Goal: Information Seeking & Learning: Learn about a topic

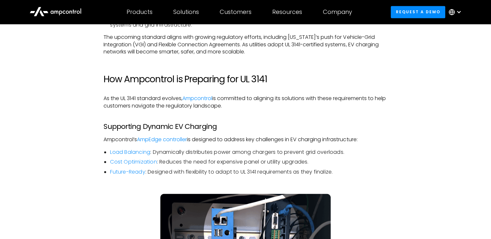
scroll to position [973, 0]
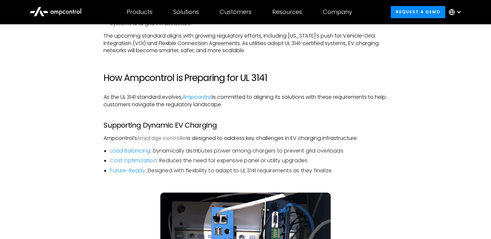
click at [171, 139] on link "AmpEdge controller" at bounding box center [162, 138] width 50 height 7
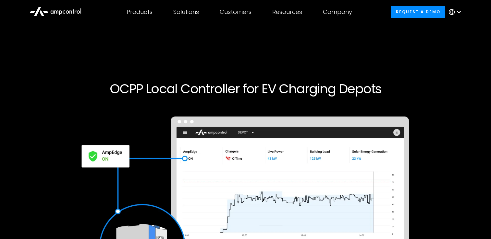
click at [14, 57] on div at bounding box center [245, 55] width 470 height 10
